Goal: Contribute content

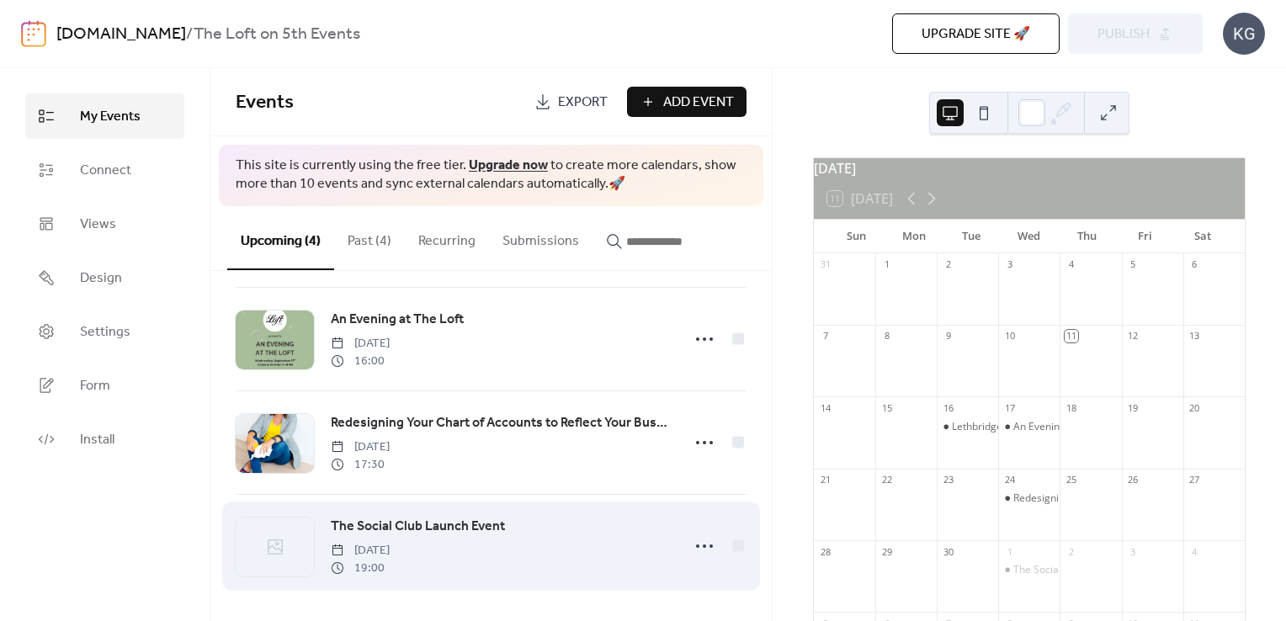
scroll to position [113, 0]
click at [695, 541] on icon at bounding box center [704, 545] width 27 height 27
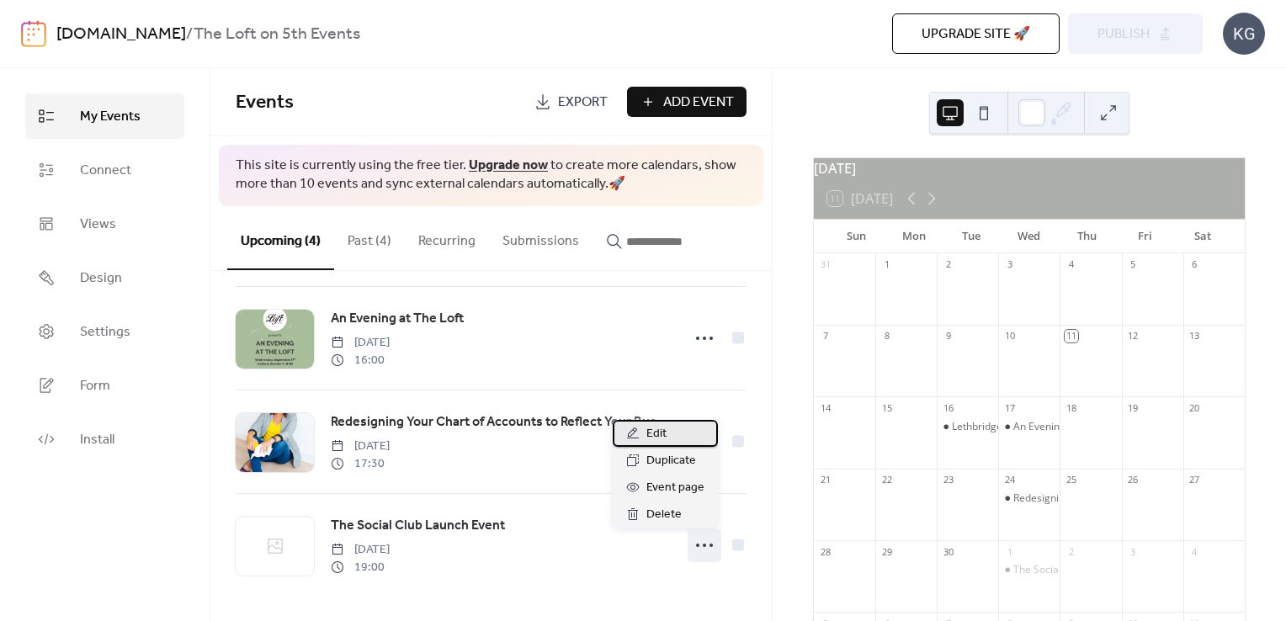
click at [668, 434] on div "Edit" at bounding box center [665, 433] width 105 height 27
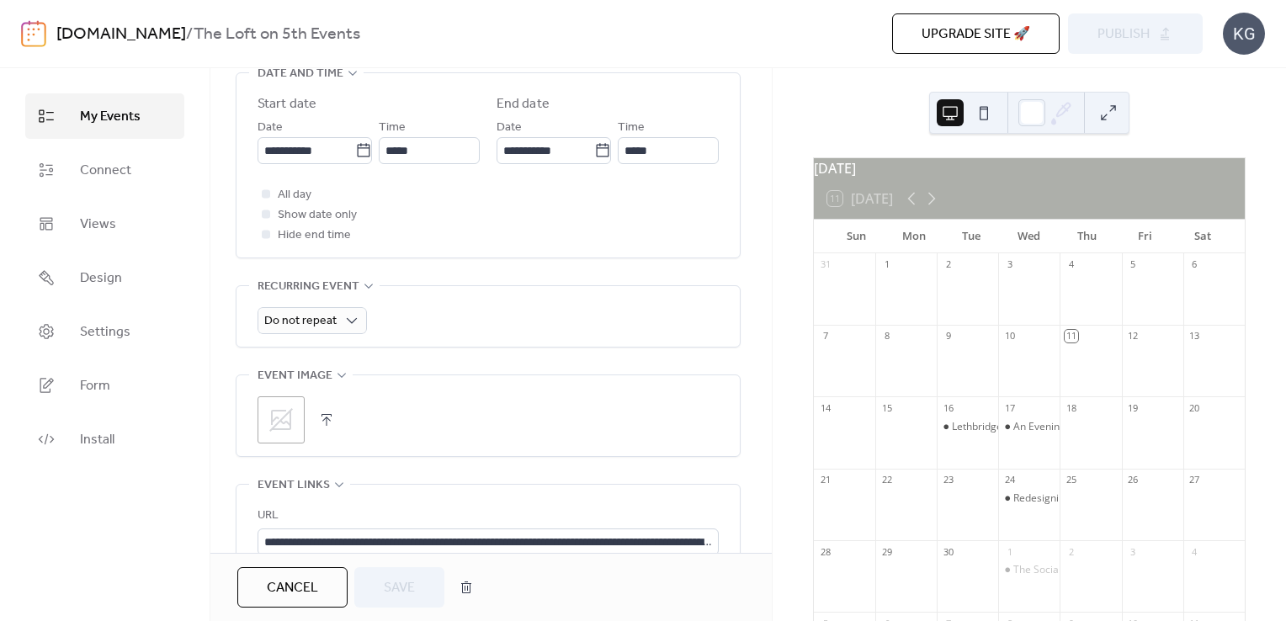
scroll to position [589, 0]
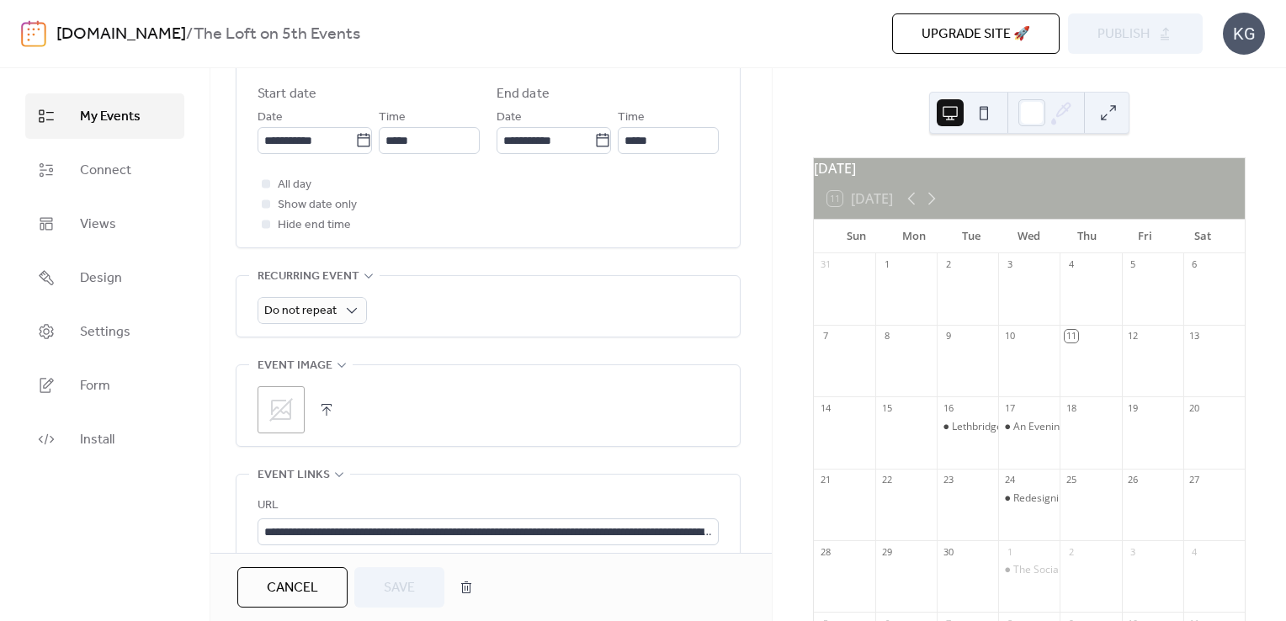
click at [272, 416] on icon at bounding box center [281, 410] width 27 height 27
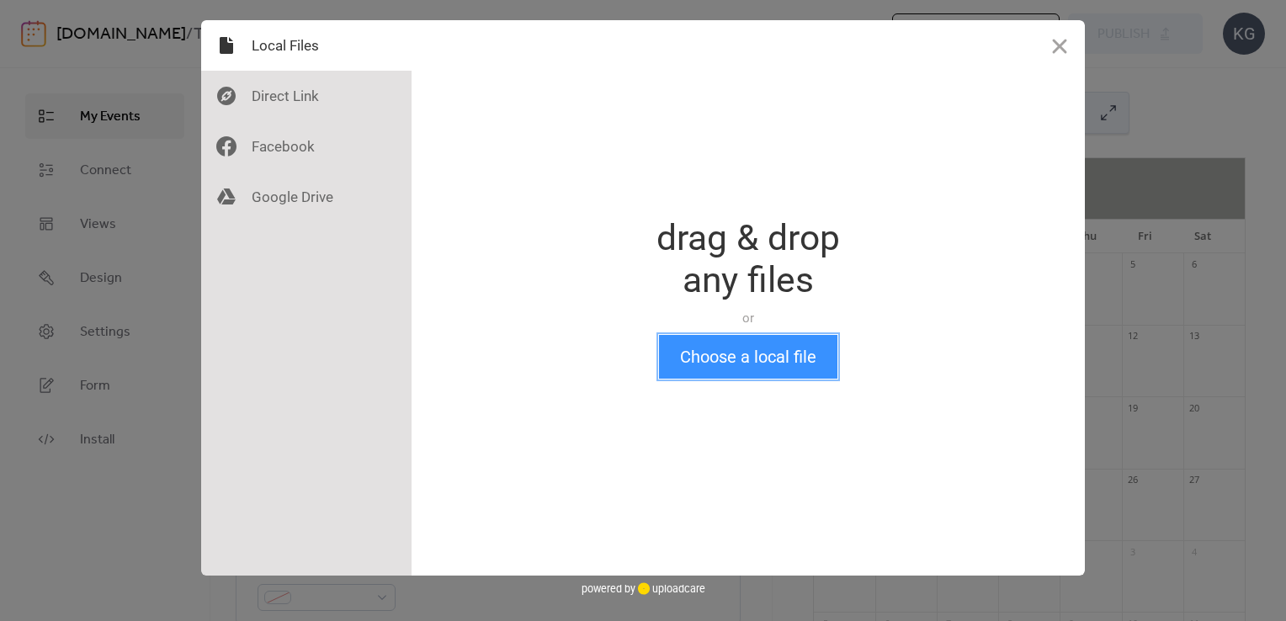
click at [781, 367] on button "Choose a local file" at bounding box center [748, 357] width 178 height 44
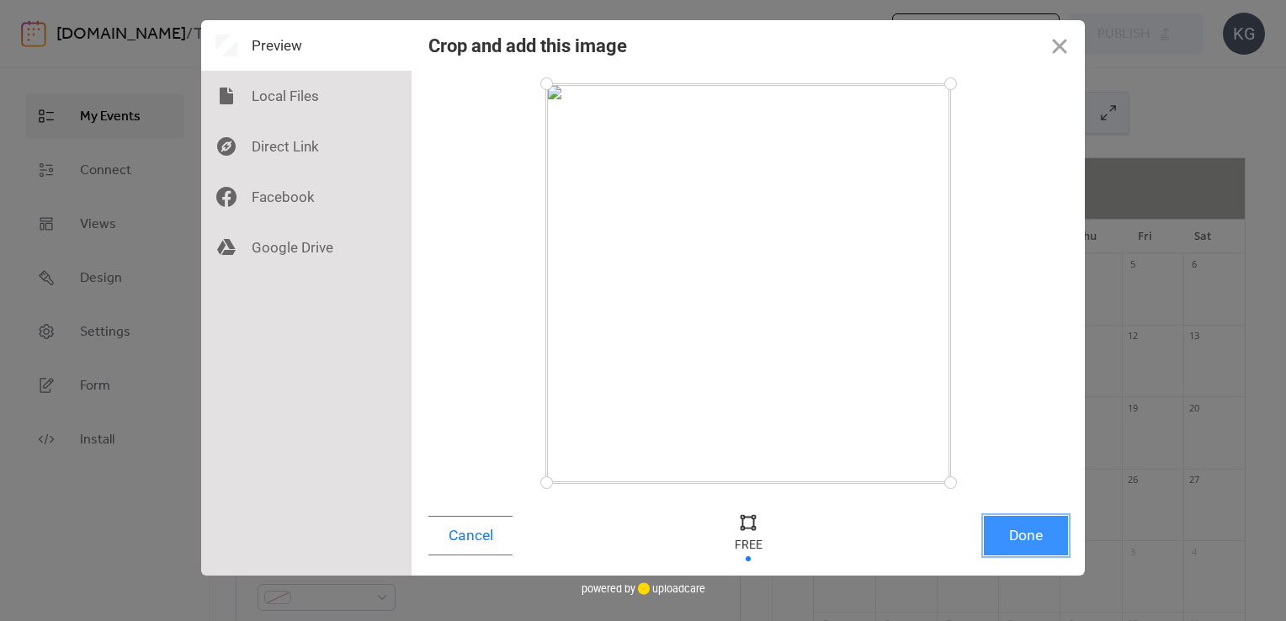
click at [1028, 538] on button "Done" at bounding box center [1026, 536] width 84 height 40
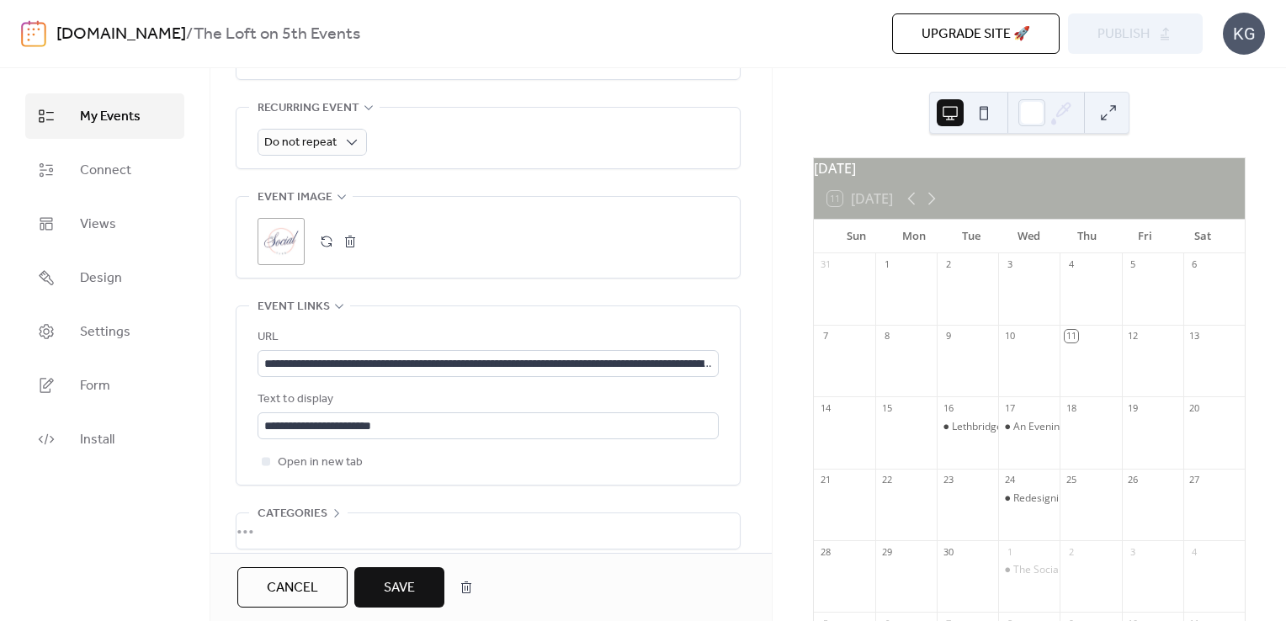
scroll to position [894, 0]
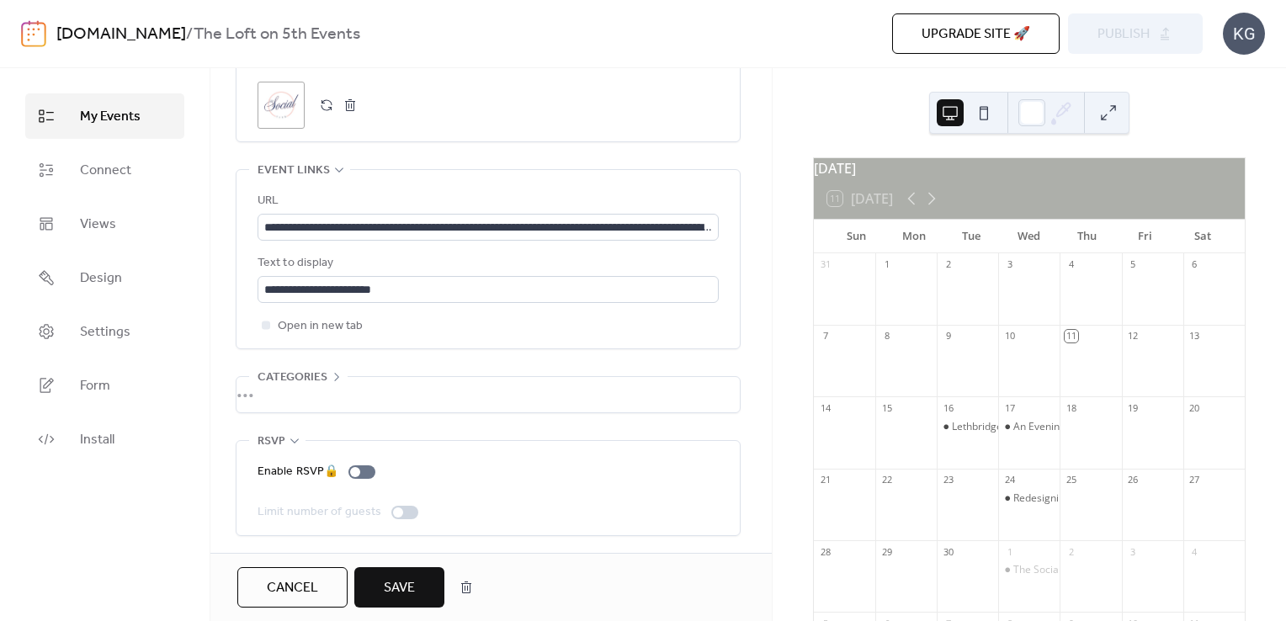
click at [401, 584] on span "Save" at bounding box center [399, 588] width 31 height 20
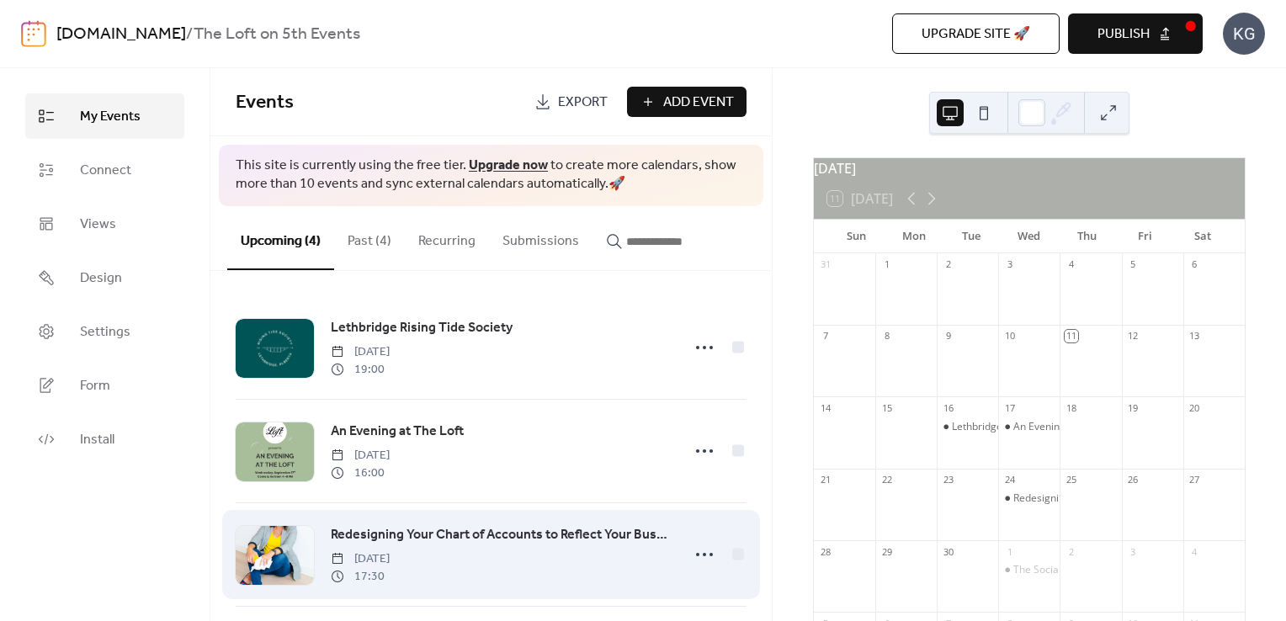
scroll to position [113, 0]
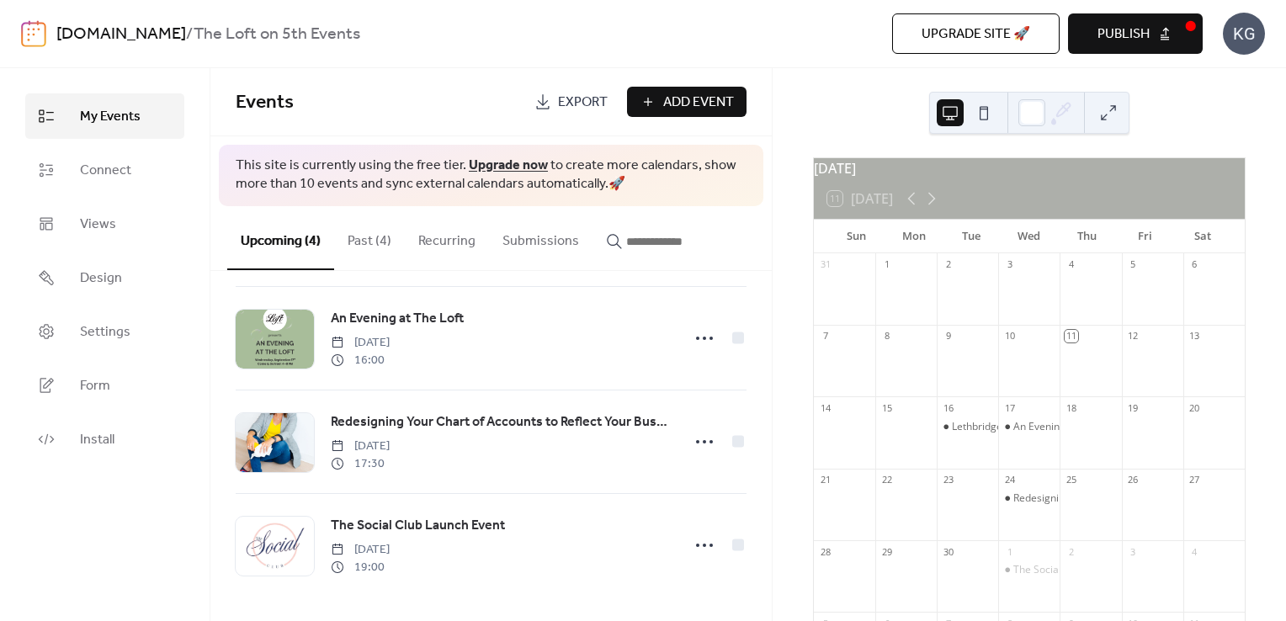
click at [1157, 24] on button "Publish" at bounding box center [1135, 33] width 135 height 40
